Goal: Transaction & Acquisition: Purchase product/service

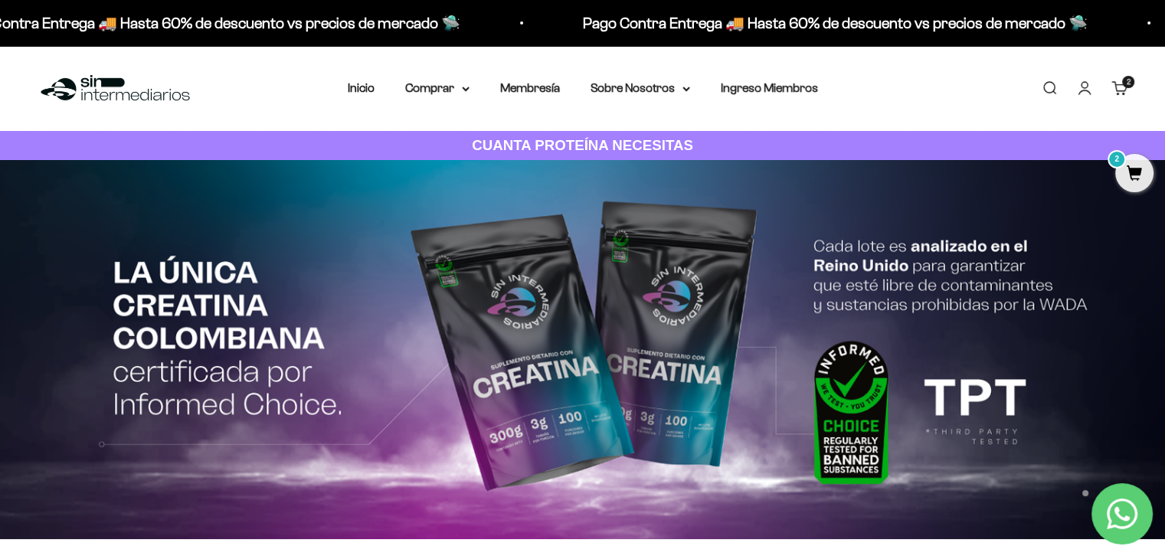
click at [1112, 95] on link "Carrito 2 artículos 2" at bounding box center [1119, 88] width 17 height 17
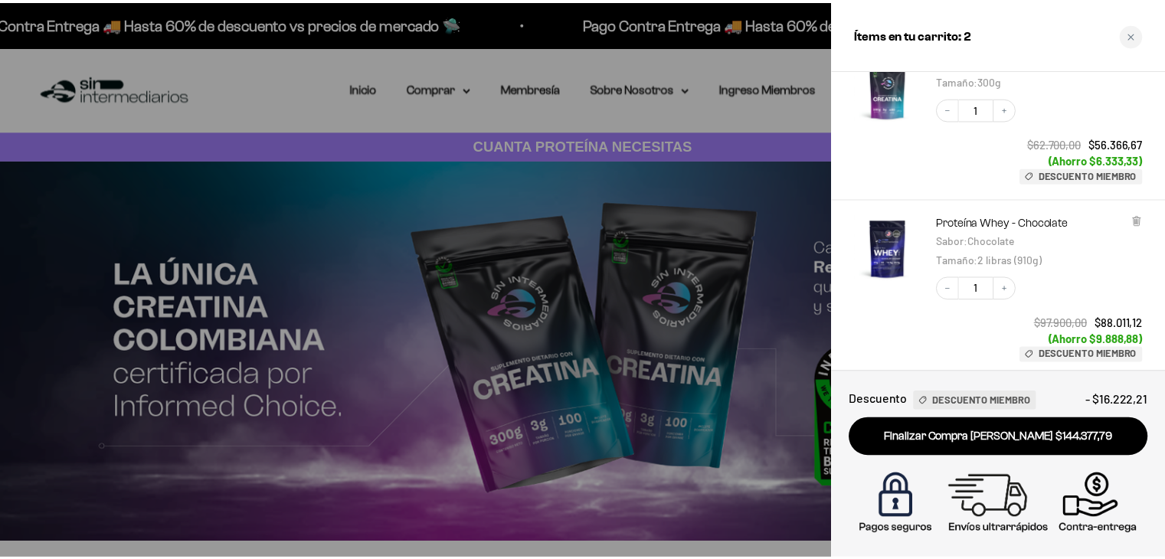
scroll to position [118, 0]
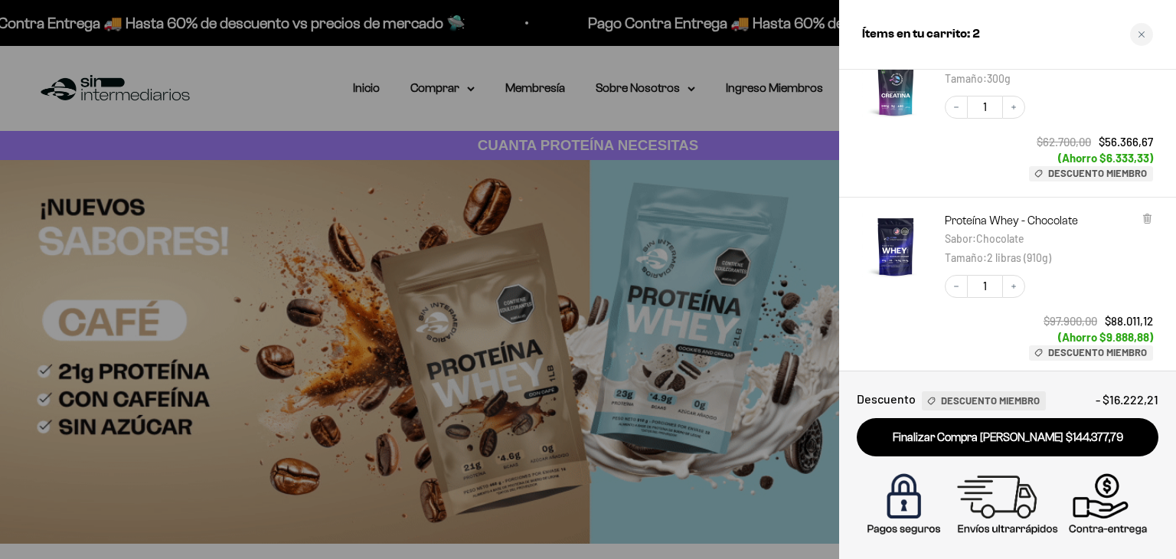
click at [286, 97] on div at bounding box center [588, 279] width 1176 height 559
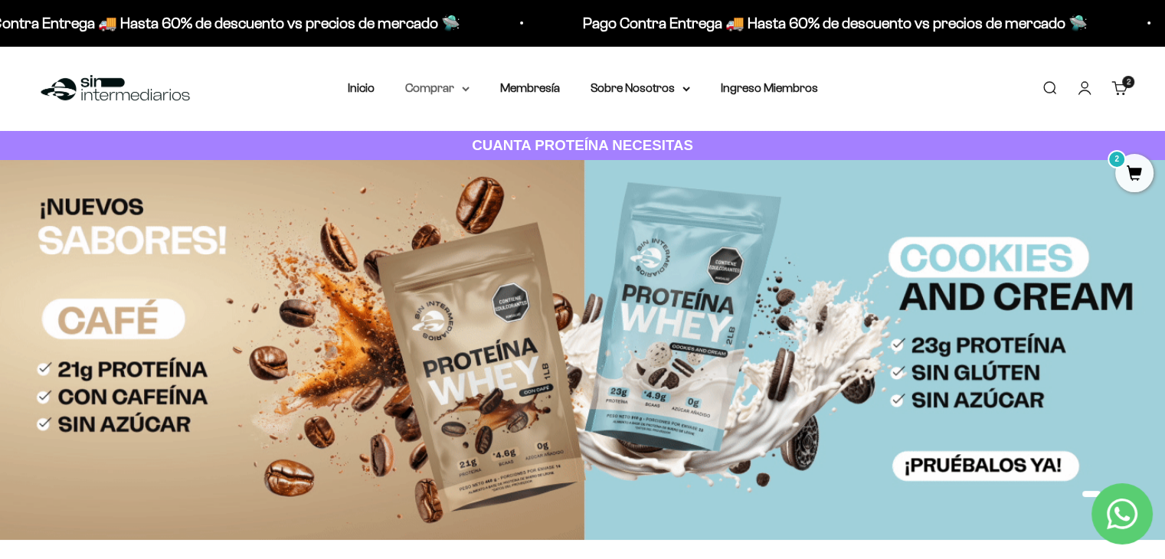
click at [440, 90] on summary "Comprar" at bounding box center [437, 88] width 64 height 20
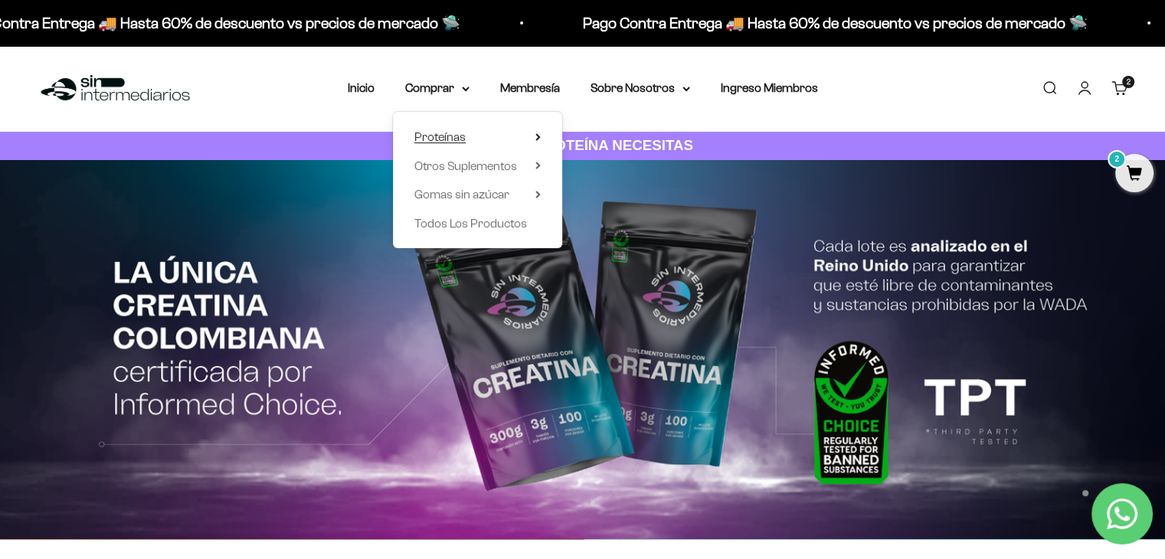
click at [533, 134] on summary "Proteínas" at bounding box center [477, 137] width 126 height 20
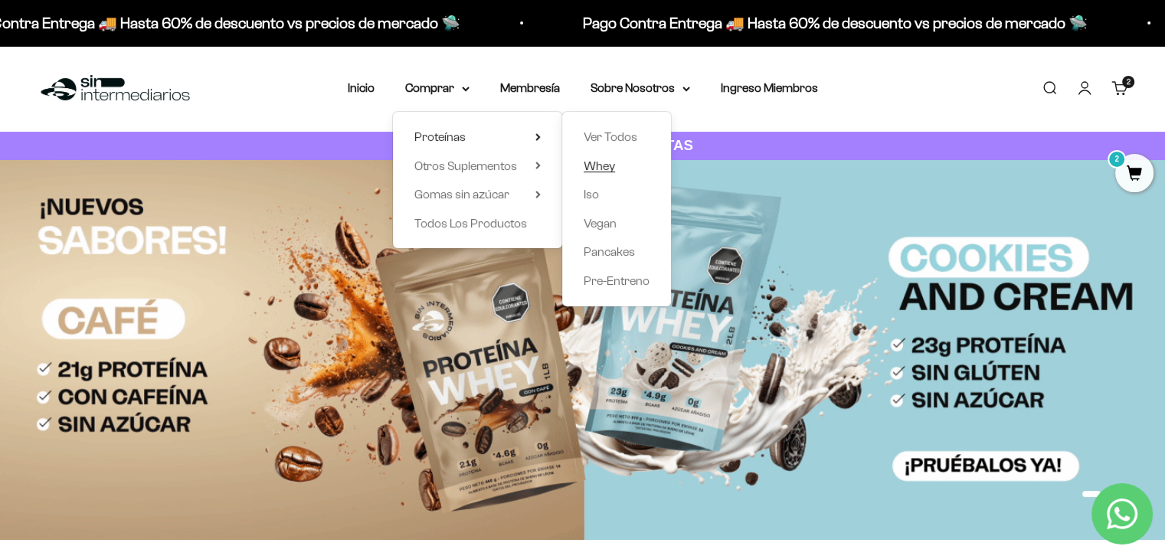
click at [604, 166] on span "Whey" at bounding box center [599, 165] width 31 height 13
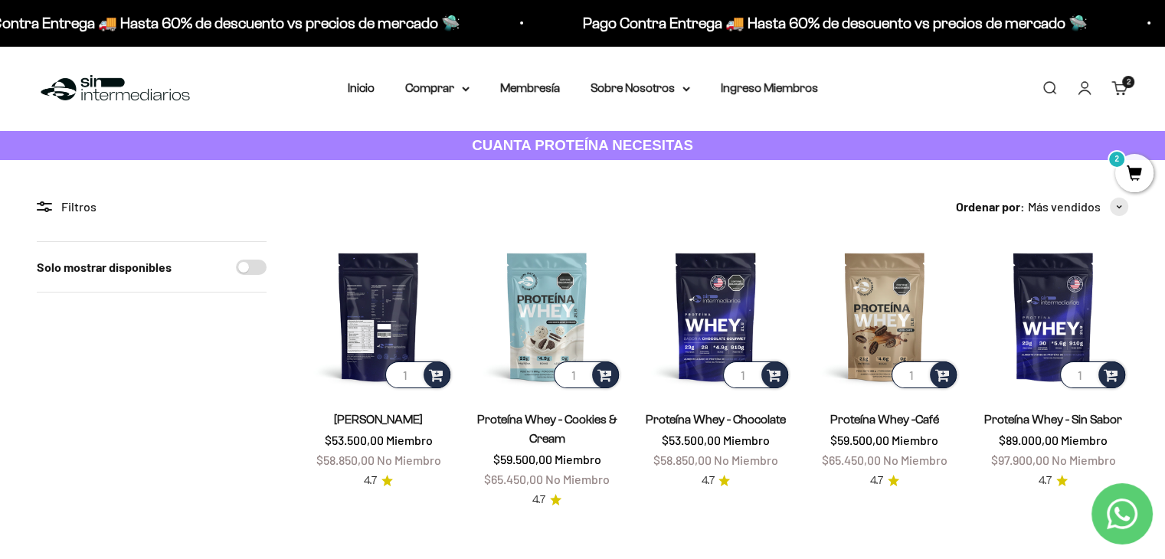
click at [379, 332] on img at bounding box center [378, 316] width 150 height 150
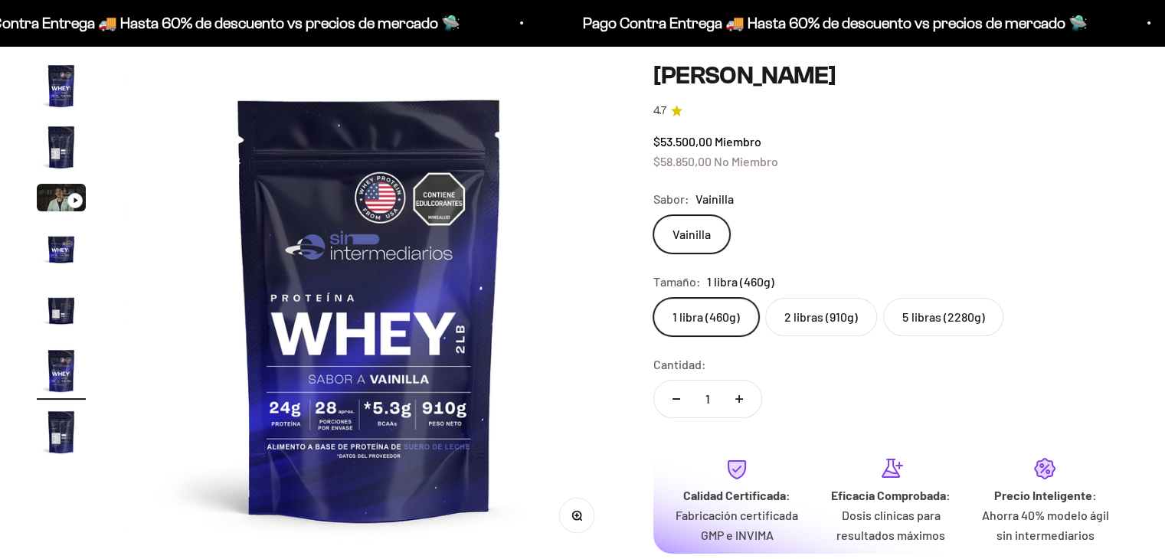
click at [821, 307] on label "2 libras (910g)" at bounding box center [821, 317] width 112 height 38
click at [653, 298] on input "2 libras (910g)" at bounding box center [653, 297] width 1 height 1
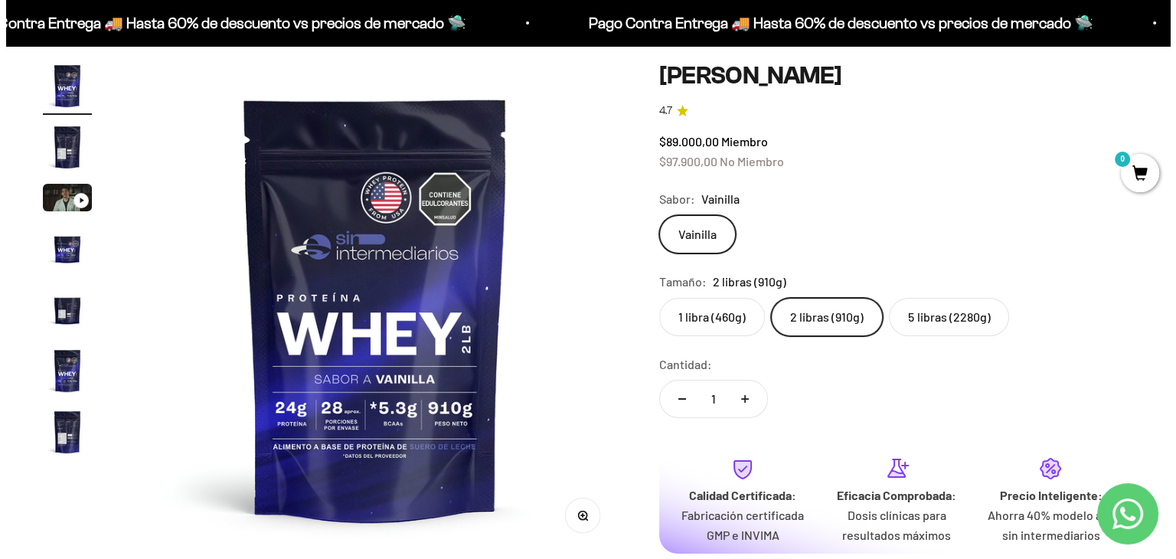
scroll to position [355, 0]
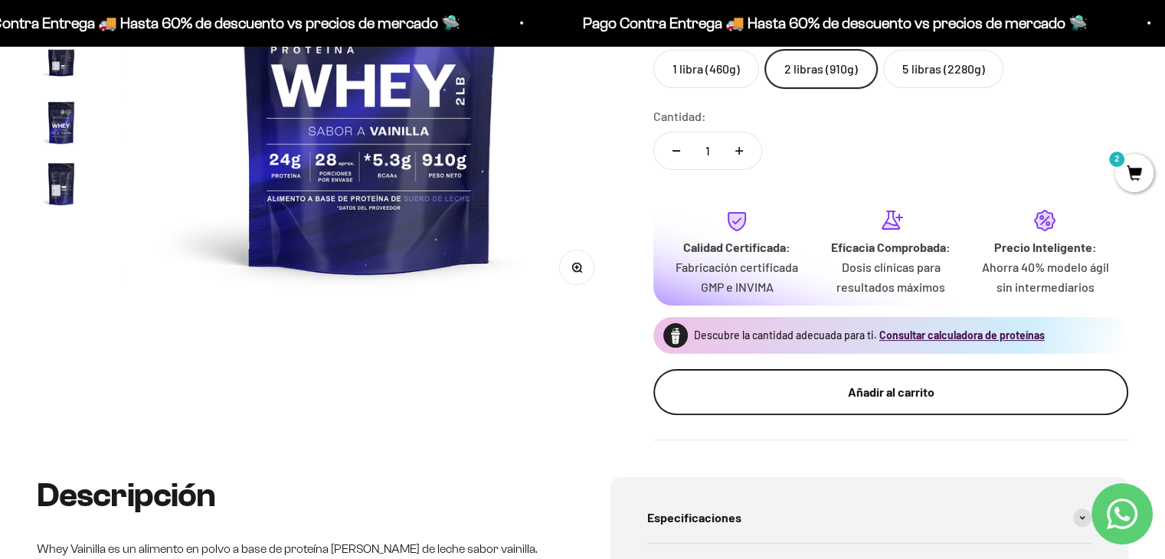
click at [800, 396] on div "Añadir al carrito" at bounding box center [891, 392] width 414 height 20
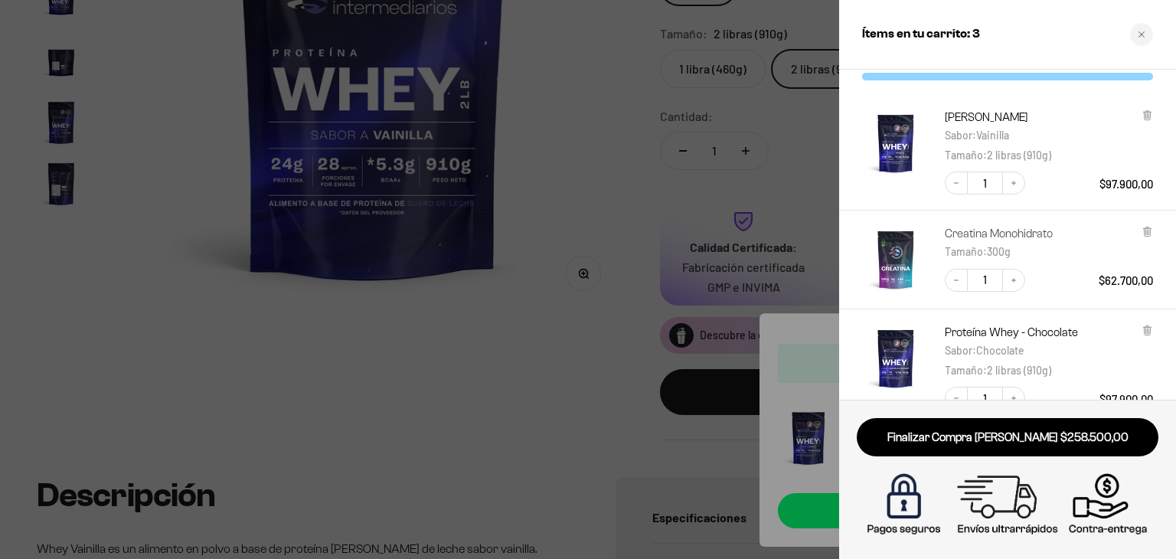
scroll to position [0, 0]
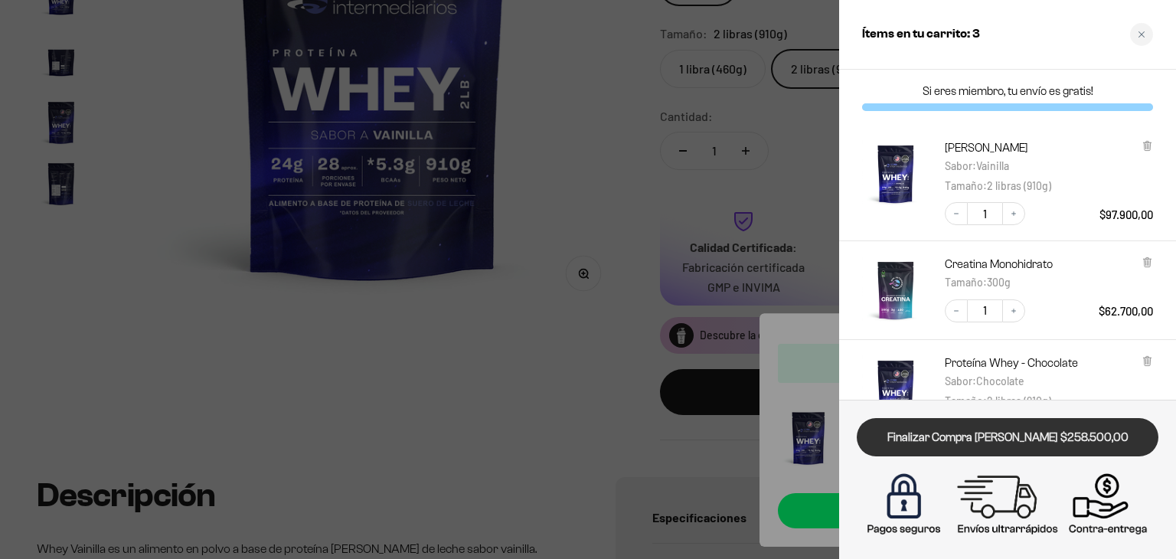
click at [1044, 441] on link "Finalizar Compra [PERSON_NAME] $258.500,00" at bounding box center [1008, 437] width 302 height 39
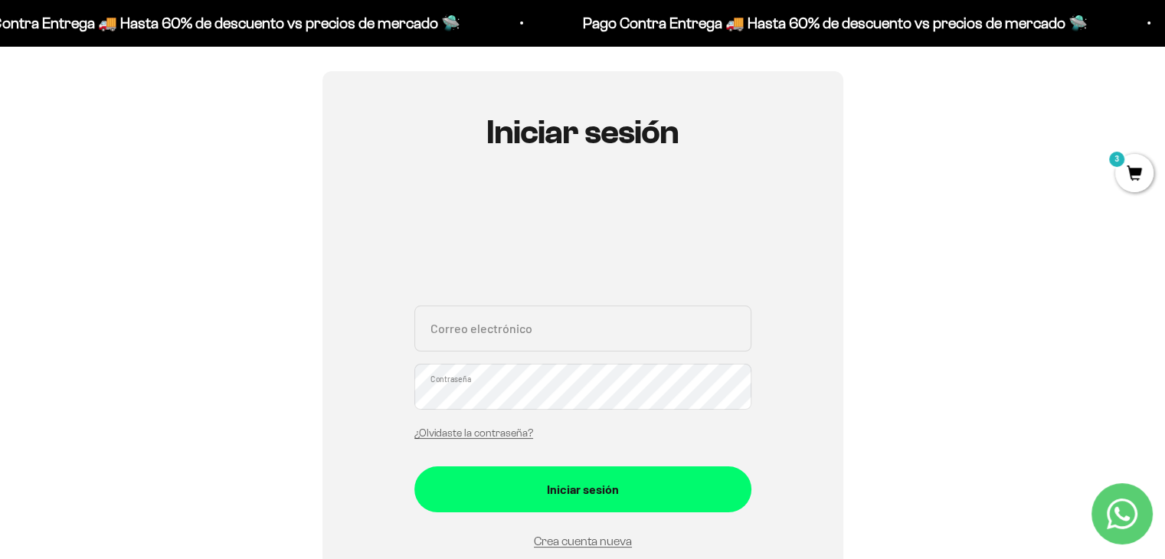
scroll to position [211, 0]
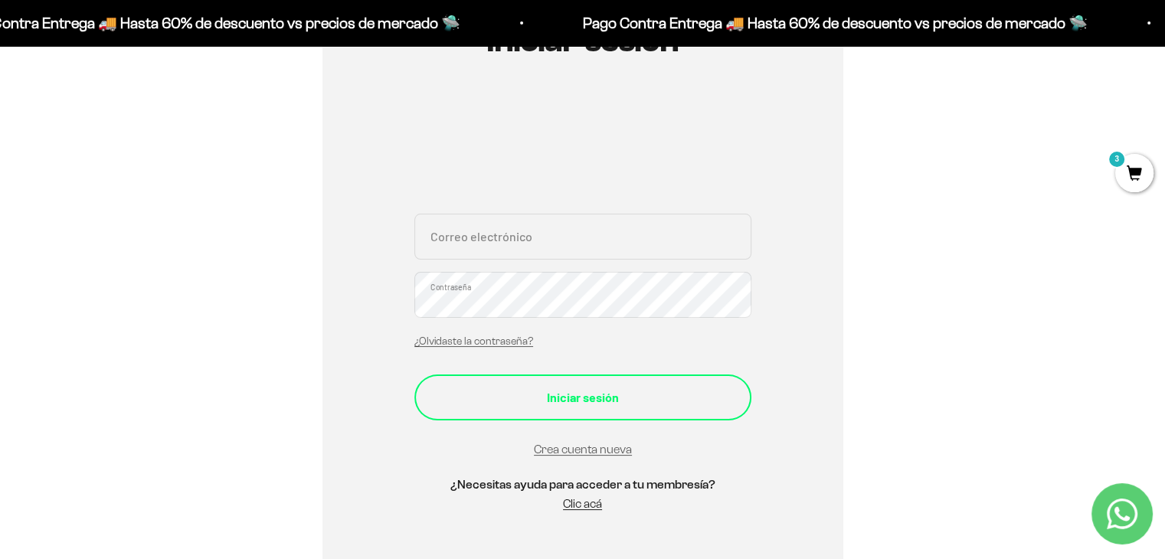
type input "sermar1996@hotmail.com"
click at [582, 375] on button "Iniciar sesión" at bounding box center [582, 398] width 337 height 46
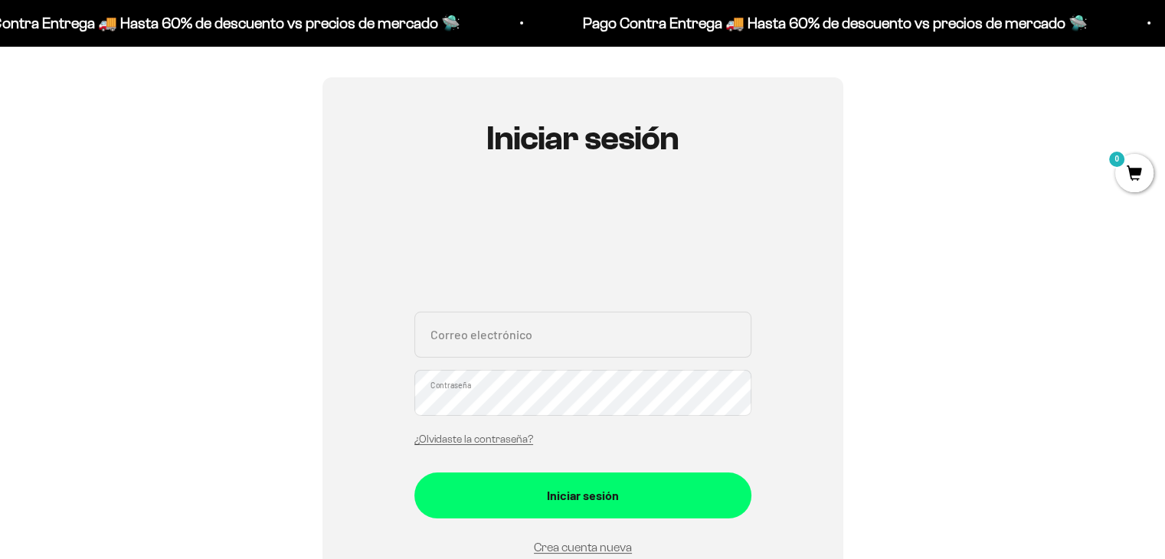
scroll to position [122, 0]
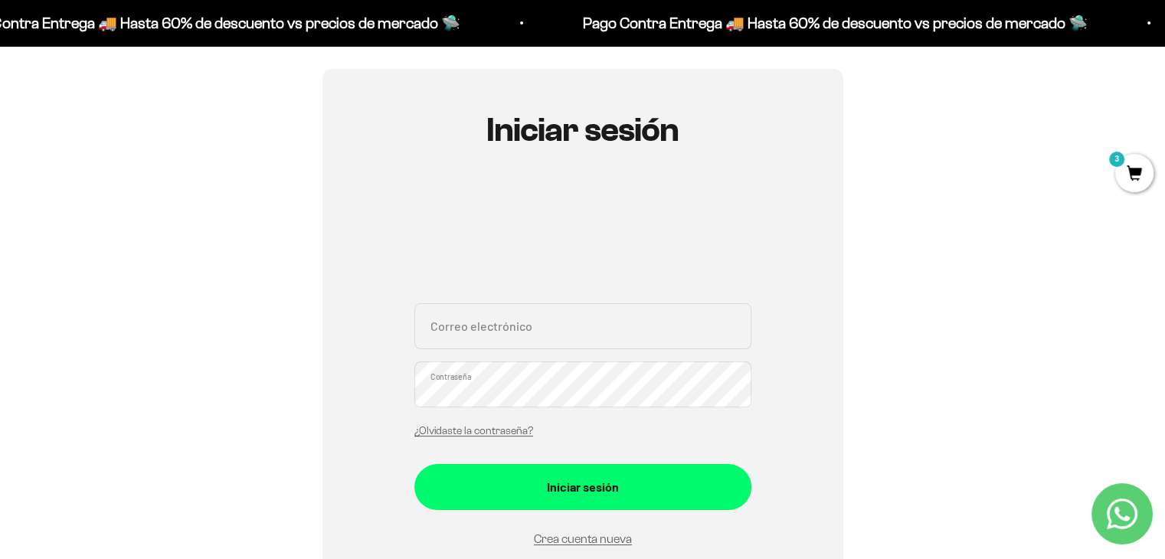
type input "[EMAIL_ADDRESS][DOMAIN_NAME]"
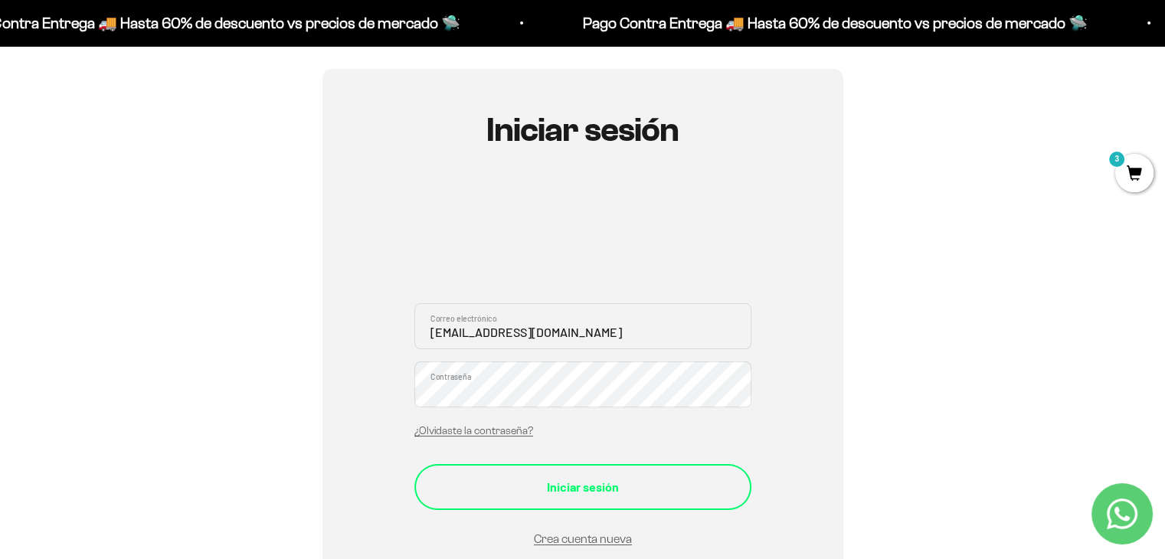
click at [576, 497] on button "Iniciar sesión" at bounding box center [582, 487] width 337 height 46
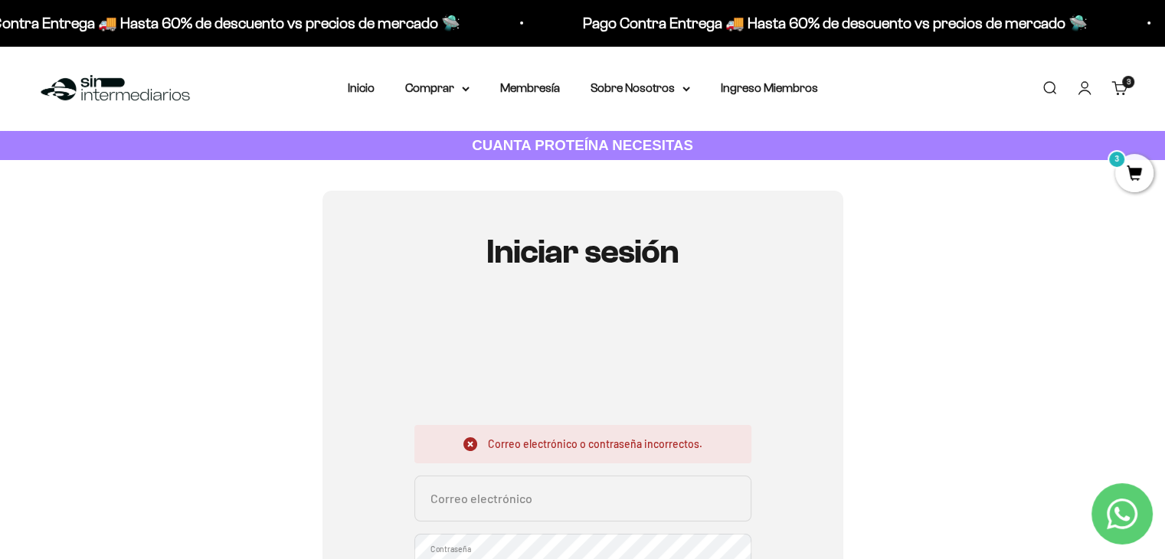
scroll to position [196, 0]
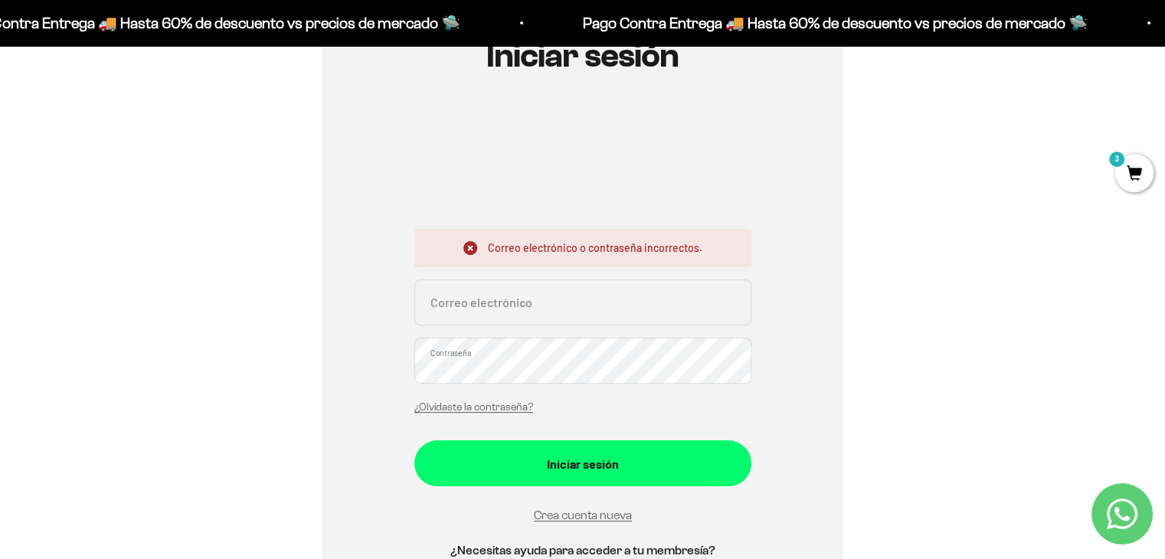
type input "[EMAIL_ADDRESS][DOMAIN_NAME]"
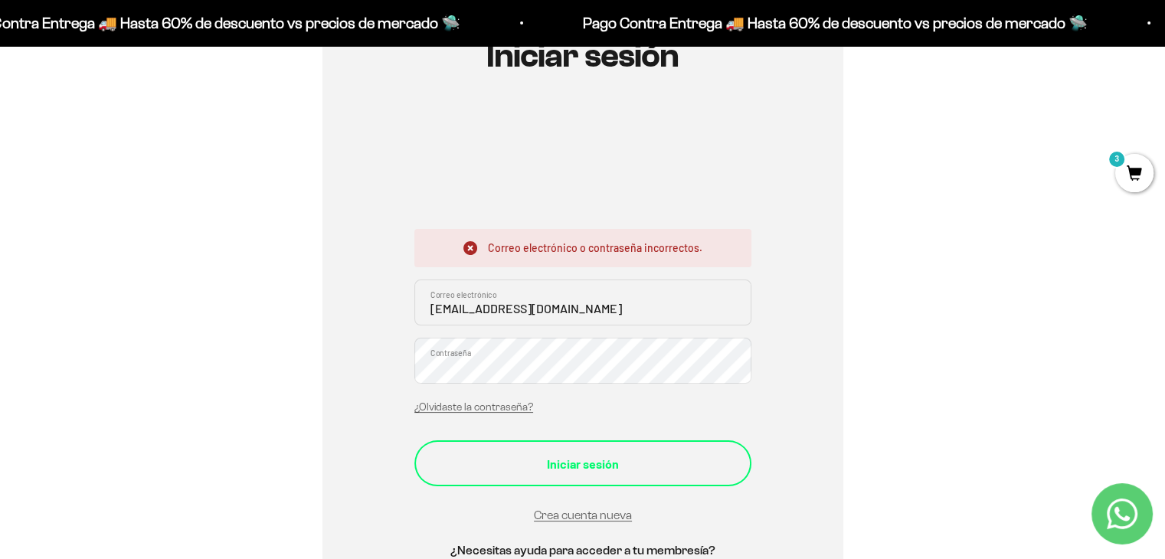
click at [450, 471] on div "Iniciar sesión" at bounding box center [583, 464] width 276 height 20
